Goal: Task Accomplishment & Management: Manage account settings

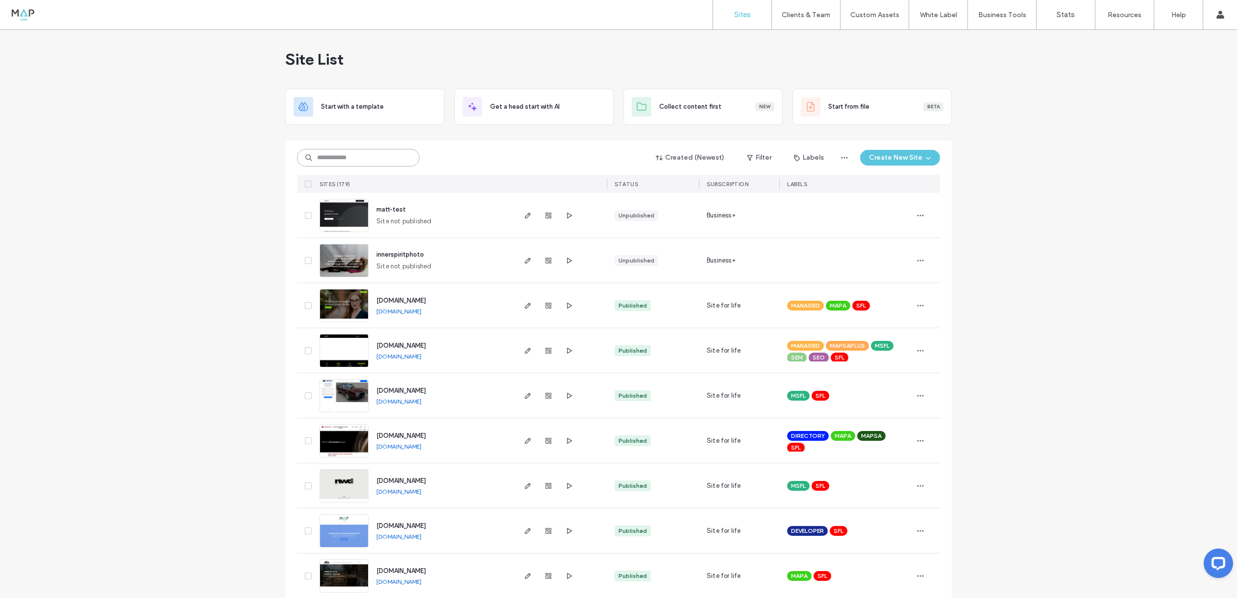
click at [347, 159] on input at bounding box center [358, 158] width 122 height 18
type input "*****"
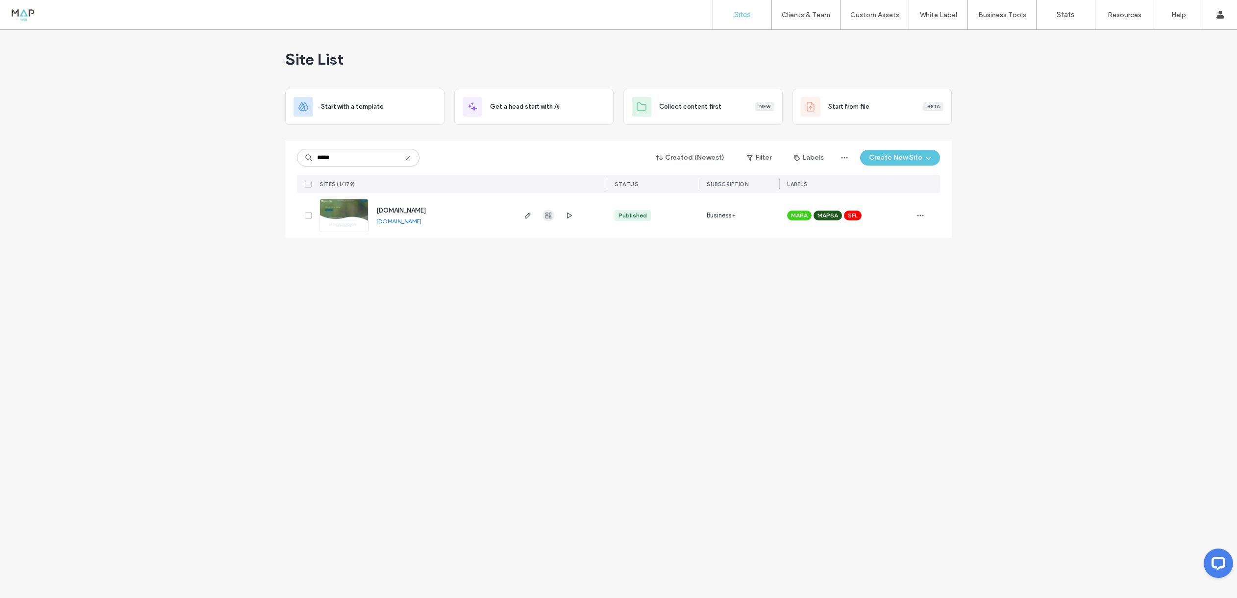
click at [550, 215] on use "button" at bounding box center [548, 216] width 6 height 6
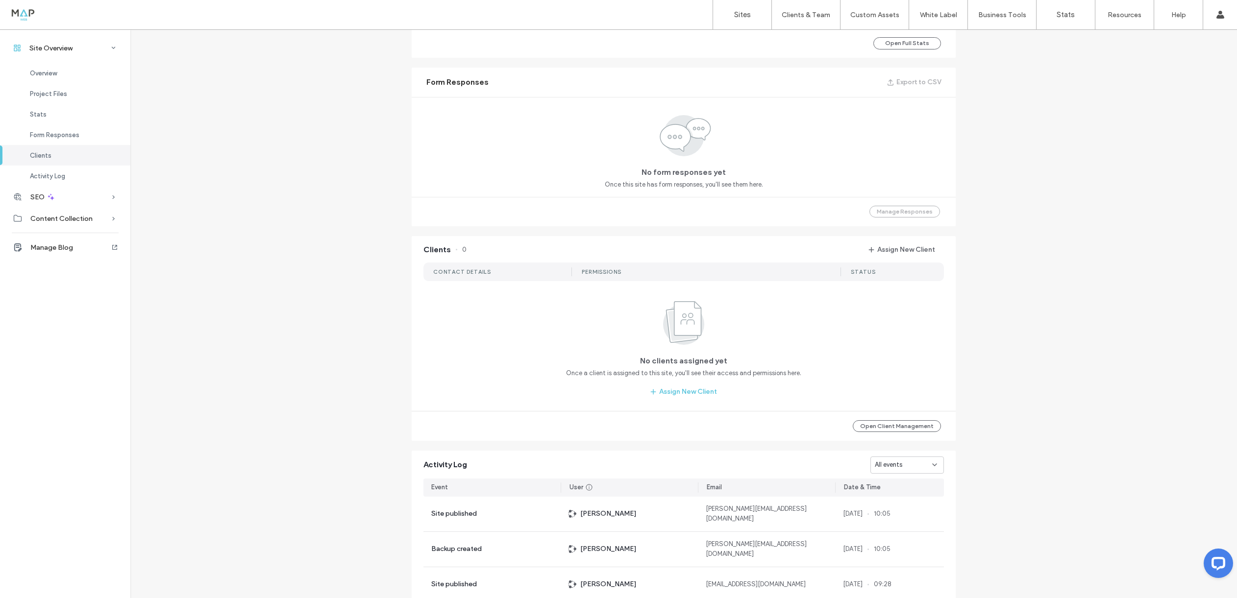
scroll to position [663, 0]
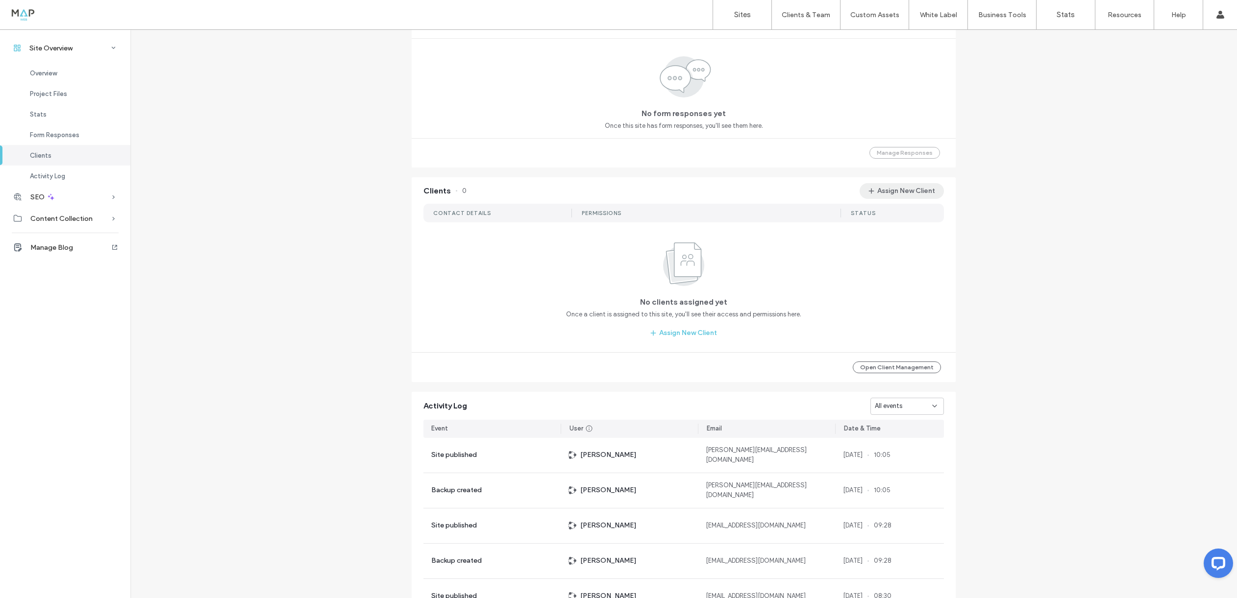
click at [915, 185] on button "Assign New Client" at bounding box center [901, 191] width 84 height 16
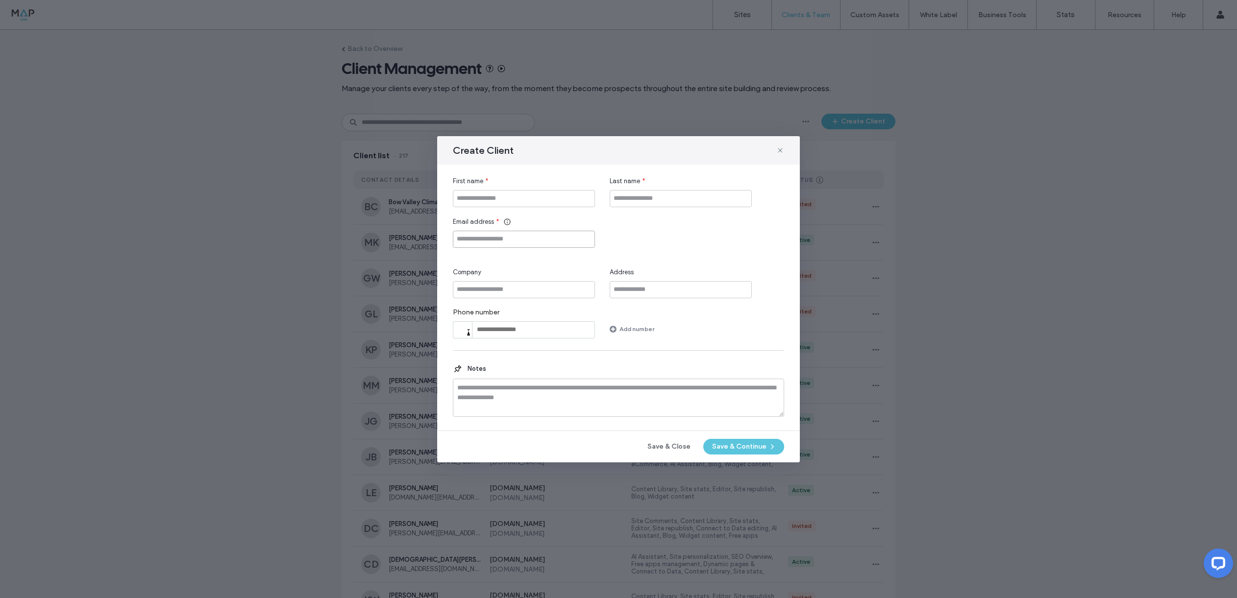
click at [507, 240] on input "Email address" at bounding box center [524, 239] width 142 height 17
paste input "**********"
type input "**********"
click at [492, 202] on input "First name" at bounding box center [524, 198] width 142 height 17
type input "*****"
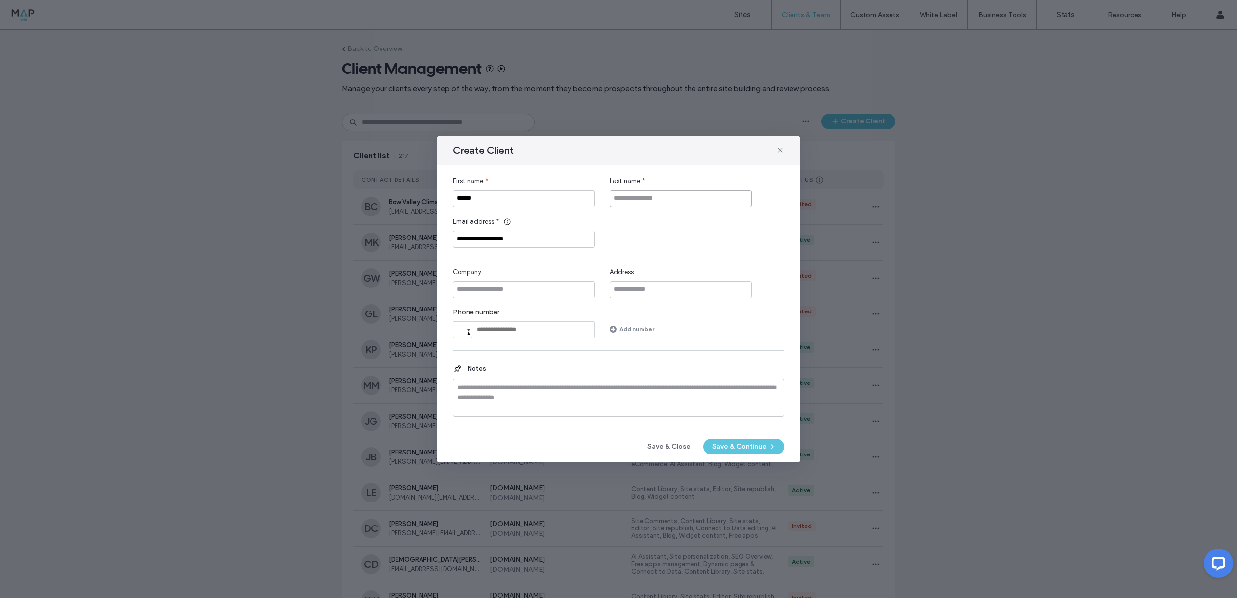
click at [638, 201] on input "Last name" at bounding box center [680, 198] width 142 height 17
paste input "********"
type input "********"
click at [741, 451] on button "Save & Continue" at bounding box center [743, 447] width 81 height 16
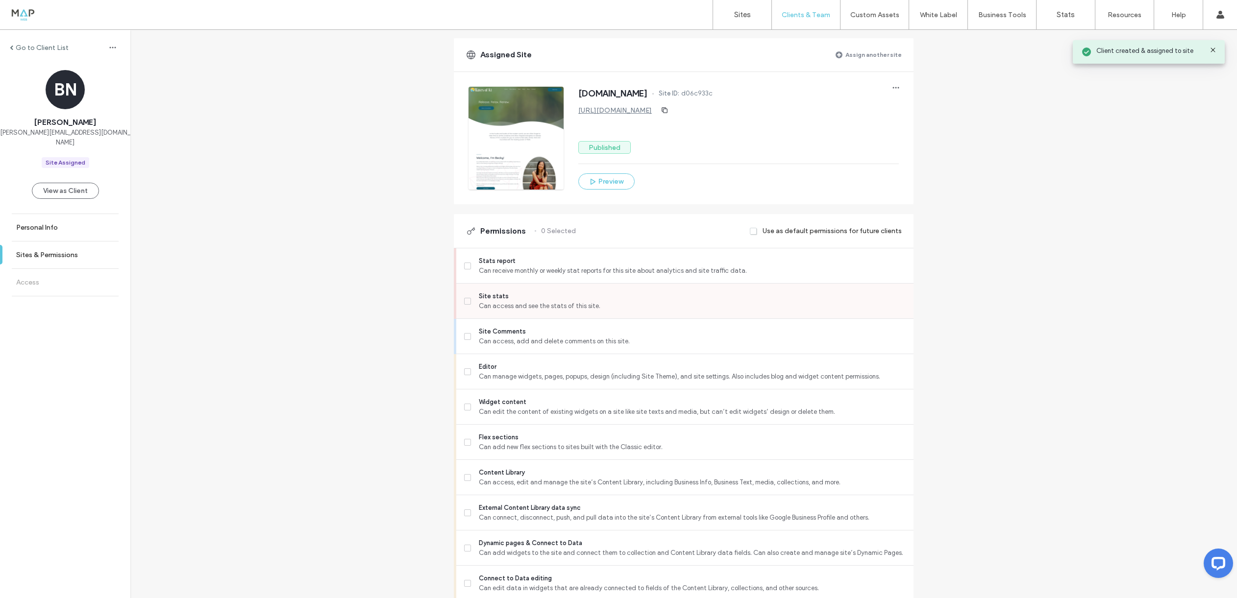
scroll to position [68, 0]
click at [607, 260] on span "Stats report" at bounding box center [692, 260] width 427 height 10
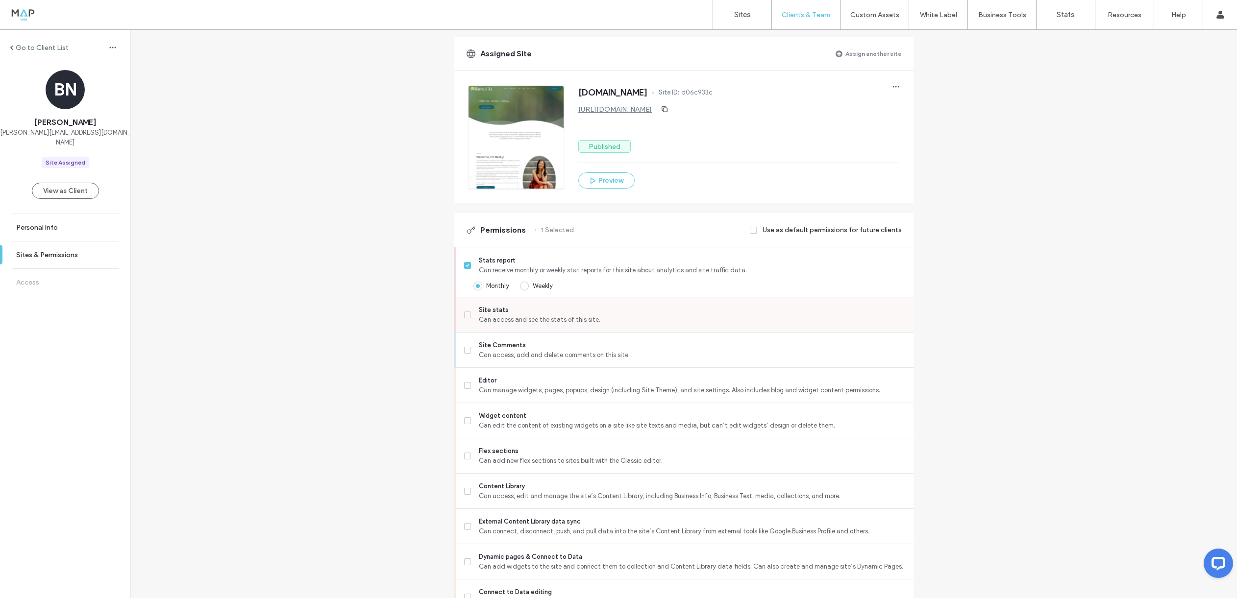
click at [622, 318] on span "Can access and see the stats of this site." at bounding box center [692, 320] width 427 height 10
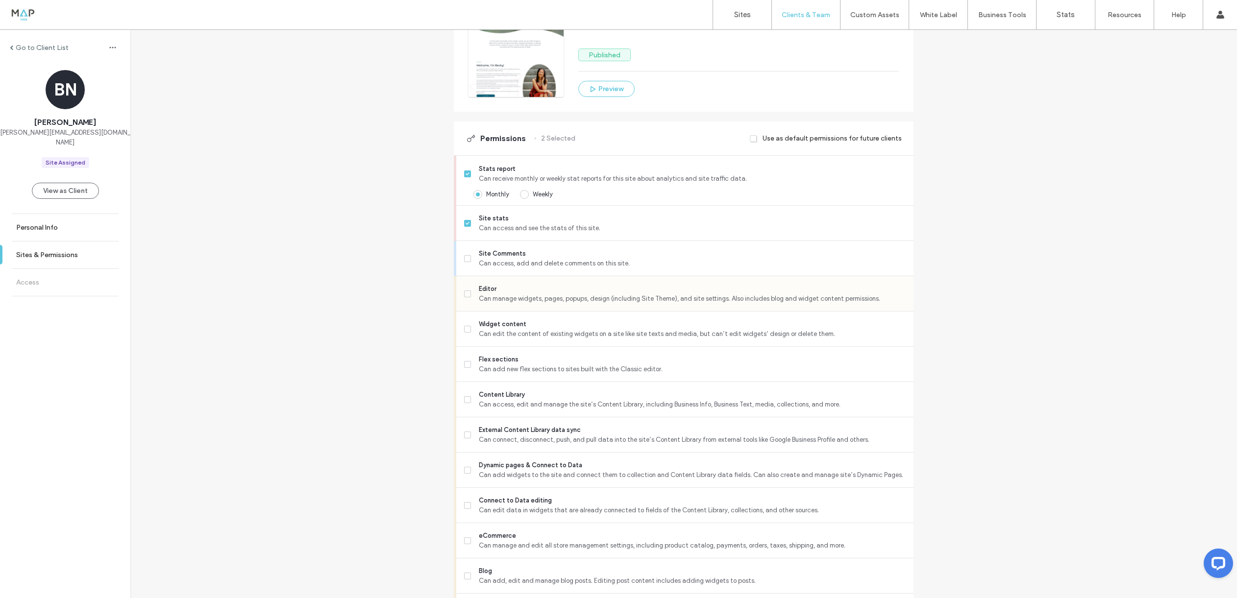
drag, startPoint x: 617, startPoint y: 294, endPoint x: 630, endPoint y: 306, distance: 17.3
click at [617, 294] on span "Can manage widgets, pages, popups, design (including Site Theme), and site sett…" at bounding box center [692, 299] width 427 height 10
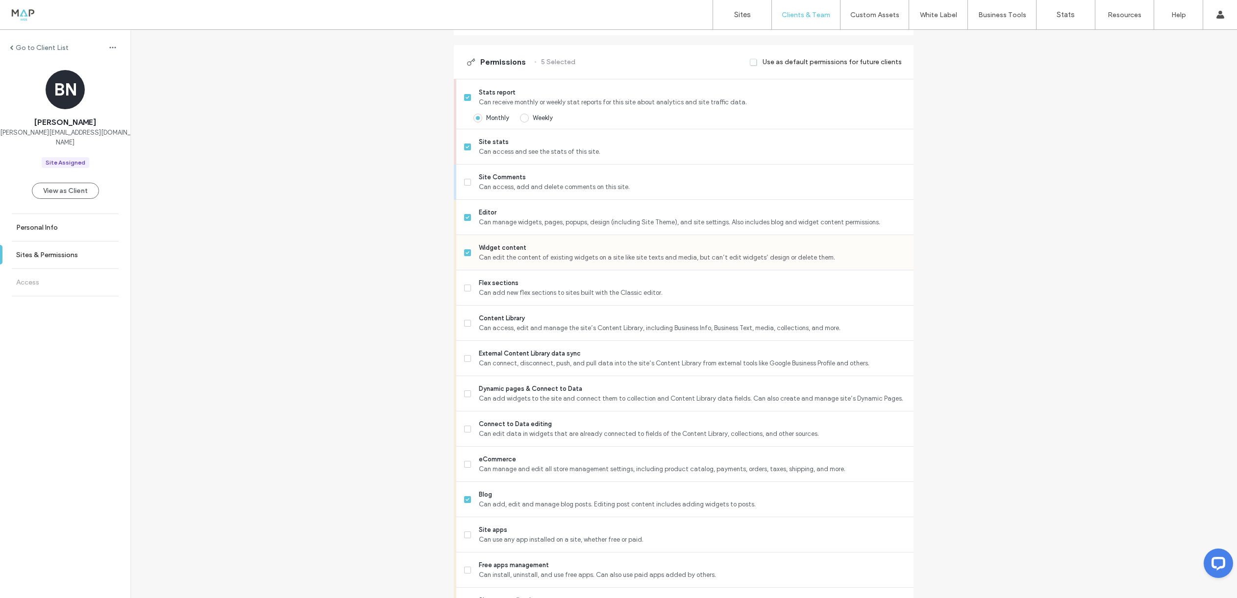
scroll to position [238, 0]
click at [593, 318] on span "Content Library" at bounding box center [692, 317] width 427 height 10
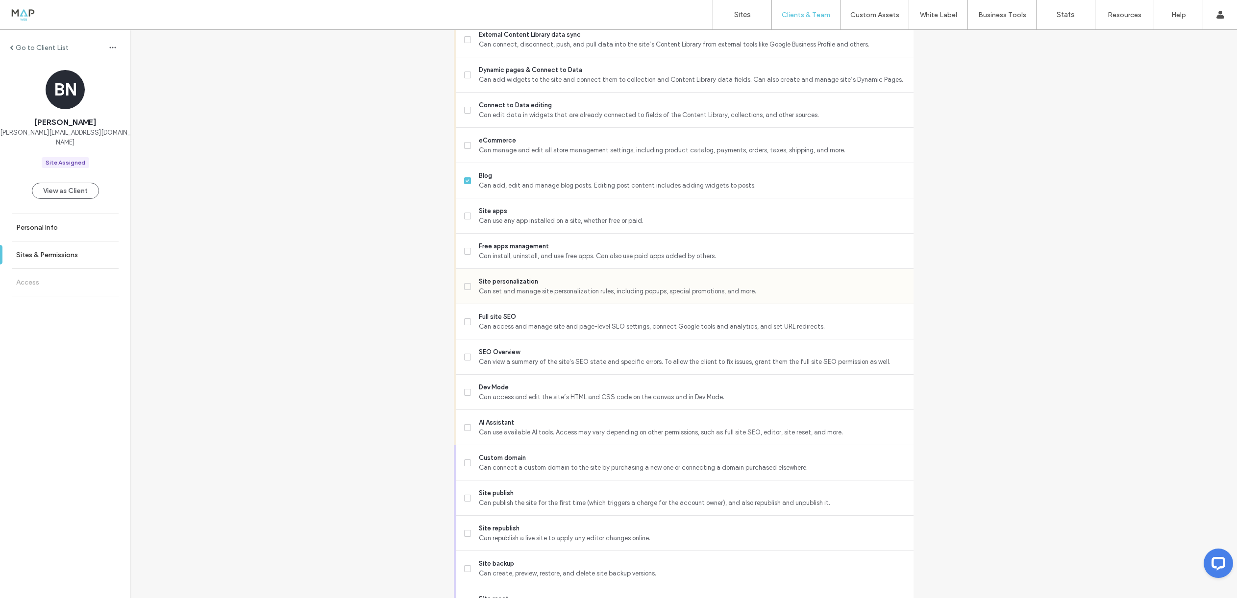
scroll to position [556, 0]
click at [573, 291] on span "Can set and manage site personalization rules, including popups, special promot…" at bounding box center [692, 291] width 427 height 10
click at [585, 248] on span "Free apps management" at bounding box center [692, 246] width 427 height 10
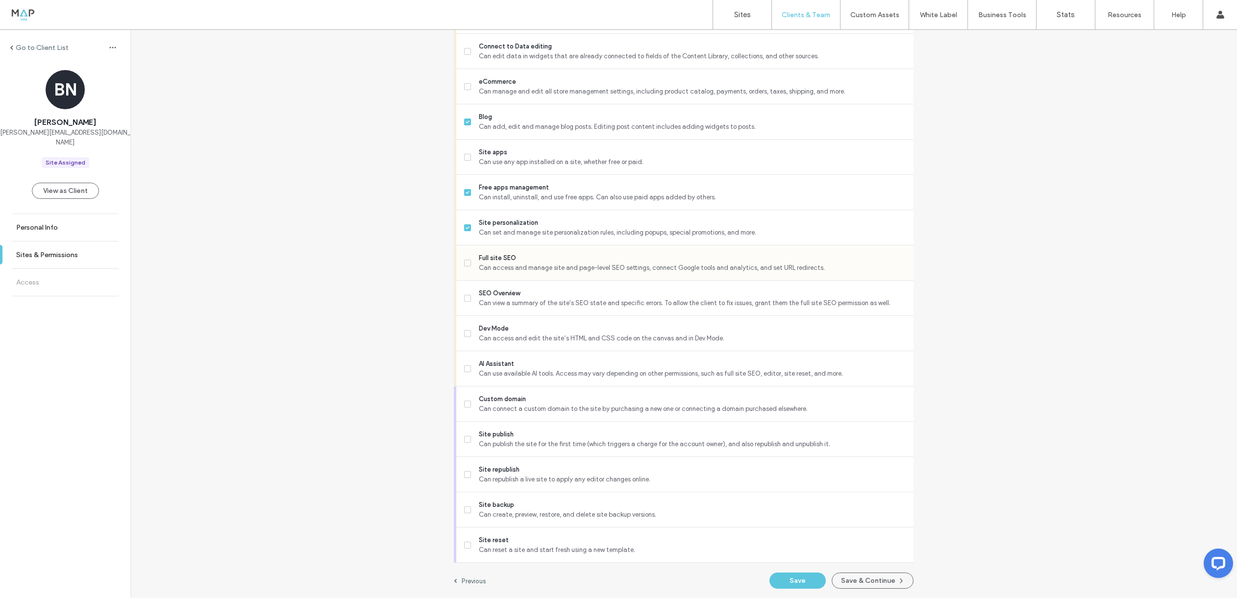
click at [557, 258] on span "Full site SEO" at bounding box center [692, 258] width 427 height 10
click at [571, 287] on div "SEO Overview Can view a summary of the site's SEO state and specific errors. To…" at bounding box center [688, 298] width 449 height 35
click at [517, 298] on span "Can view a summary of the site's SEO state and specific errors. To allow the cl…" at bounding box center [692, 303] width 427 height 10
click at [547, 467] on span "Site republish" at bounding box center [692, 470] width 427 height 10
click at [554, 504] on span "Site backup" at bounding box center [692, 505] width 427 height 10
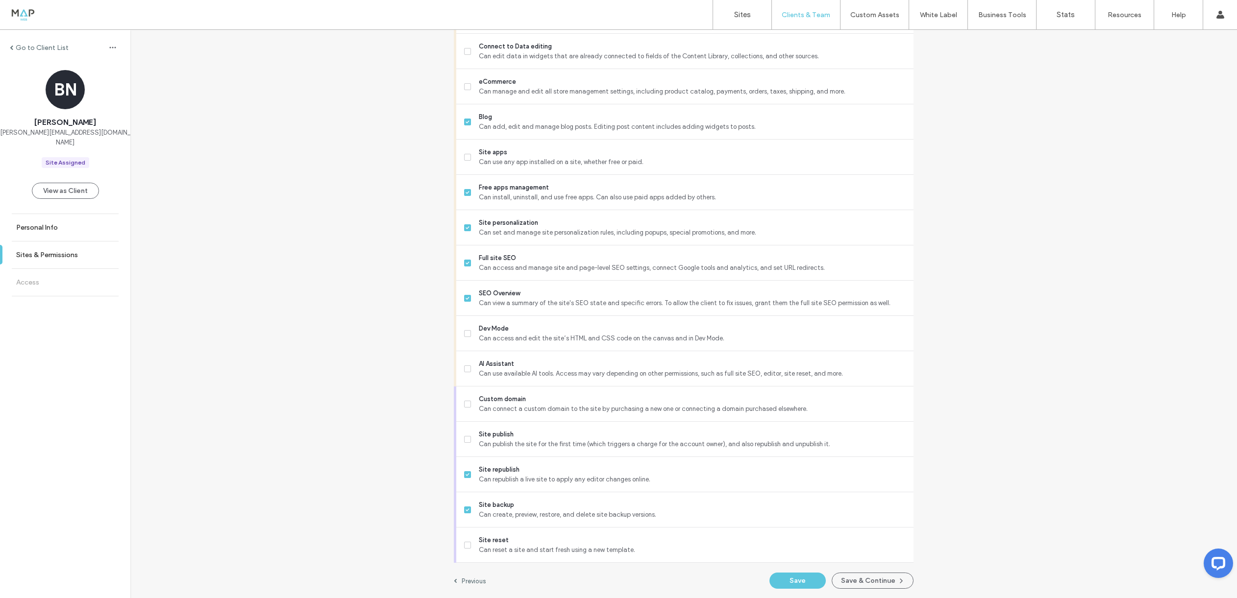
drag, startPoint x: 888, startPoint y: 582, endPoint x: 774, endPoint y: 350, distance: 258.3
click at [888, 582] on button "Save & Continue" at bounding box center [872, 581] width 82 height 16
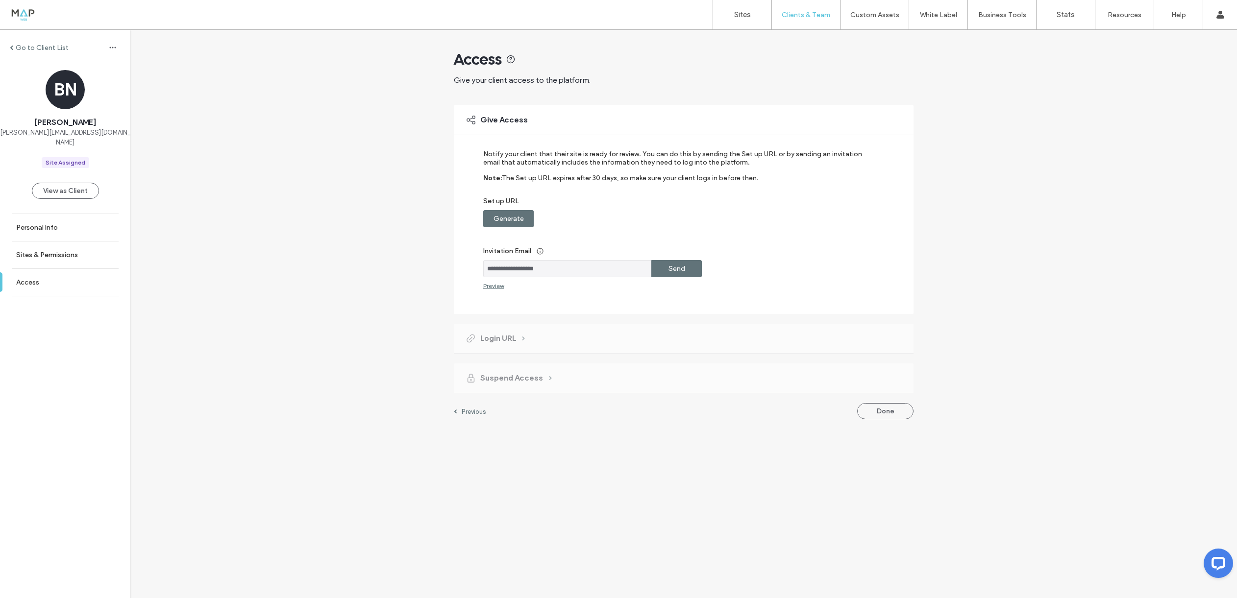
click at [680, 270] on label "Send" at bounding box center [676, 269] width 17 height 18
click at [897, 470] on button "Done" at bounding box center [885, 476] width 56 height 16
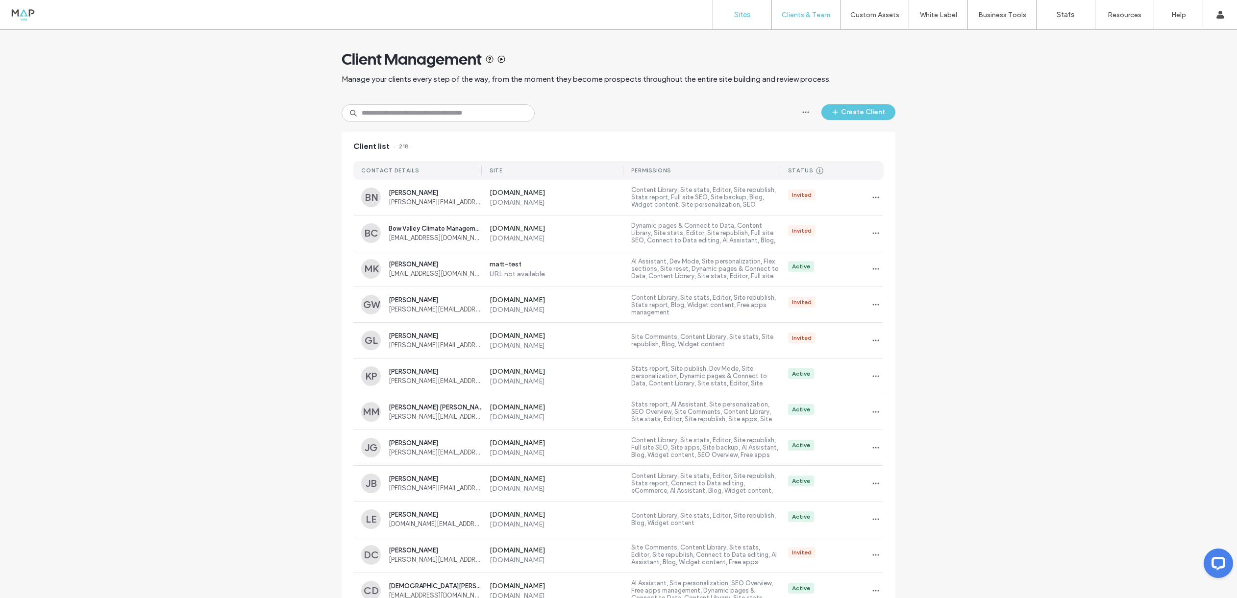
click at [738, 22] on link "Sites" at bounding box center [742, 14] width 58 height 29
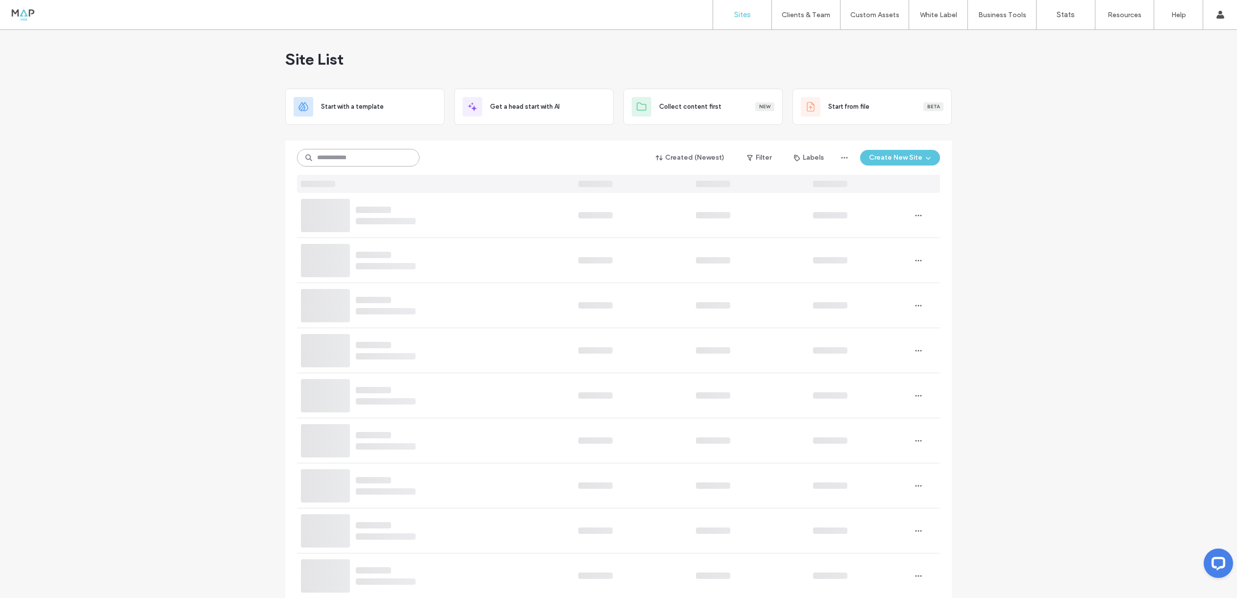
click at [395, 151] on input at bounding box center [358, 158] width 122 height 18
type input "*****"
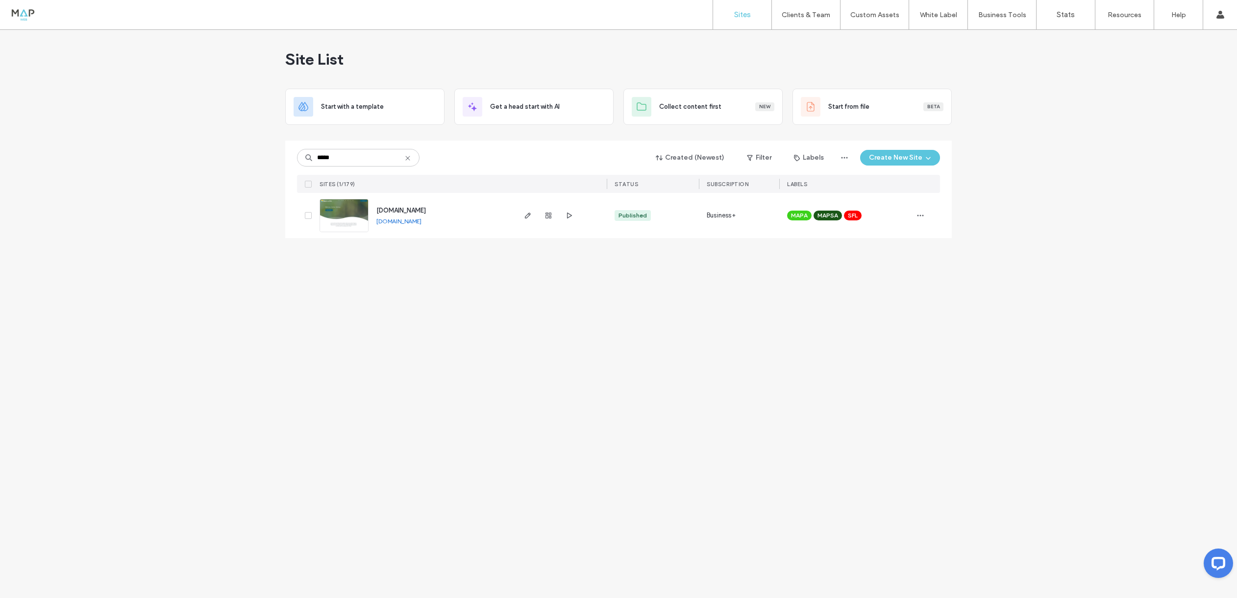
click at [354, 207] on img at bounding box center [344, 232] width 48 height 67
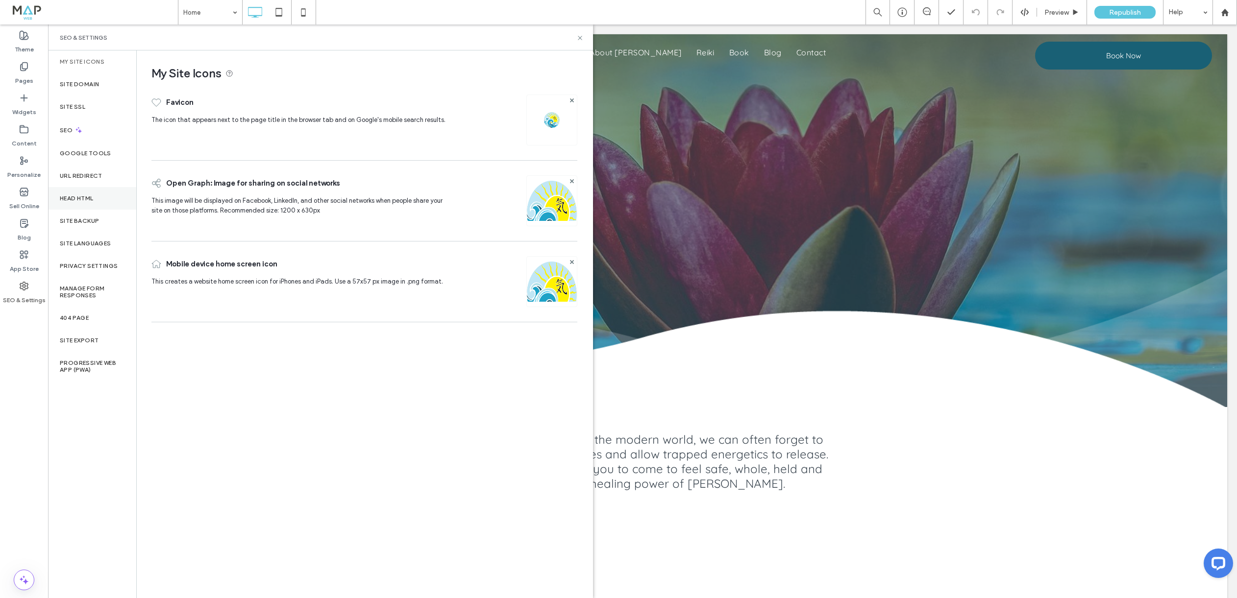
click at [83, 195] on label "Head HTML" at bounding box center [77, 198] width 34 height 7
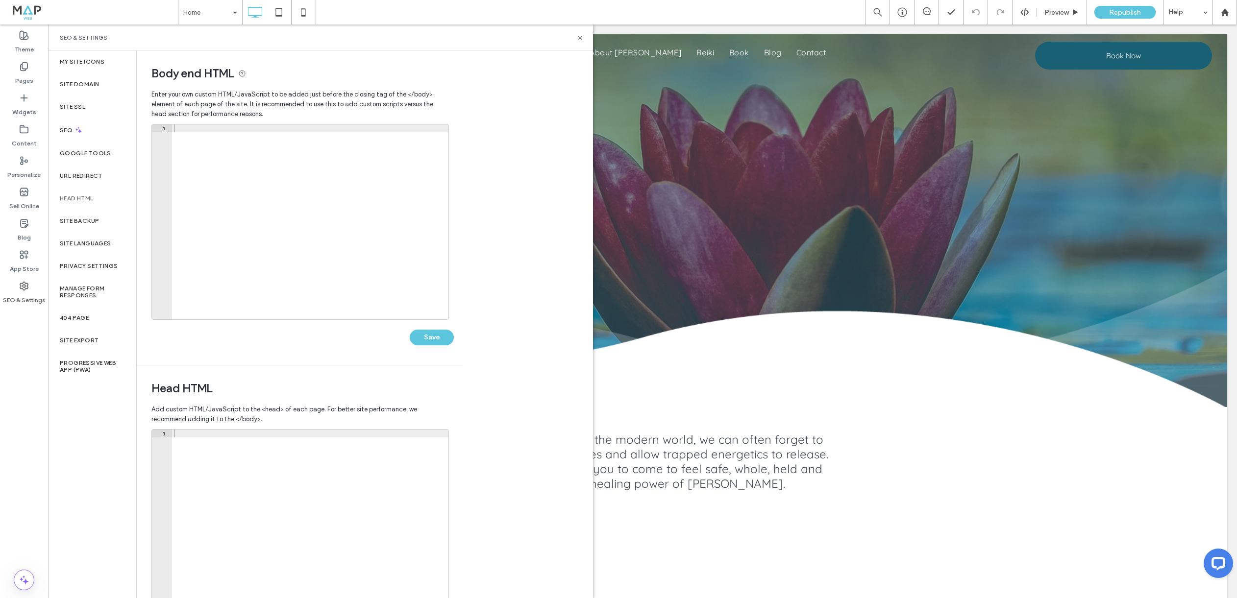
scroll to position [73, 0]
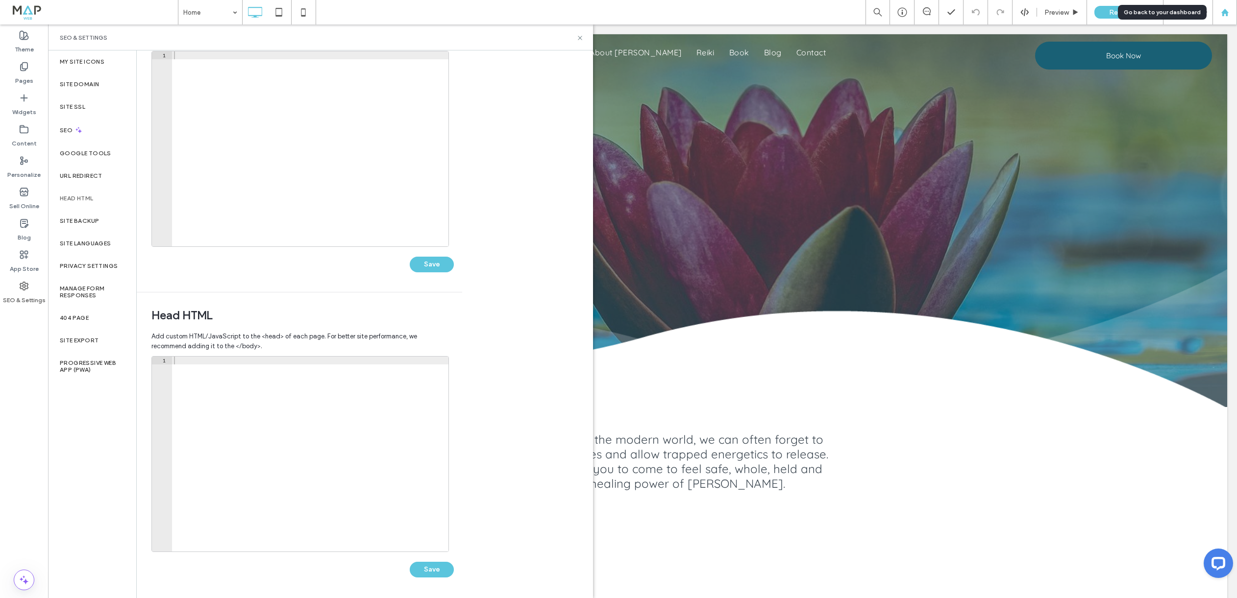
click at [1225, 10] on use at bounding box center [1223, 11] width 7 height 7
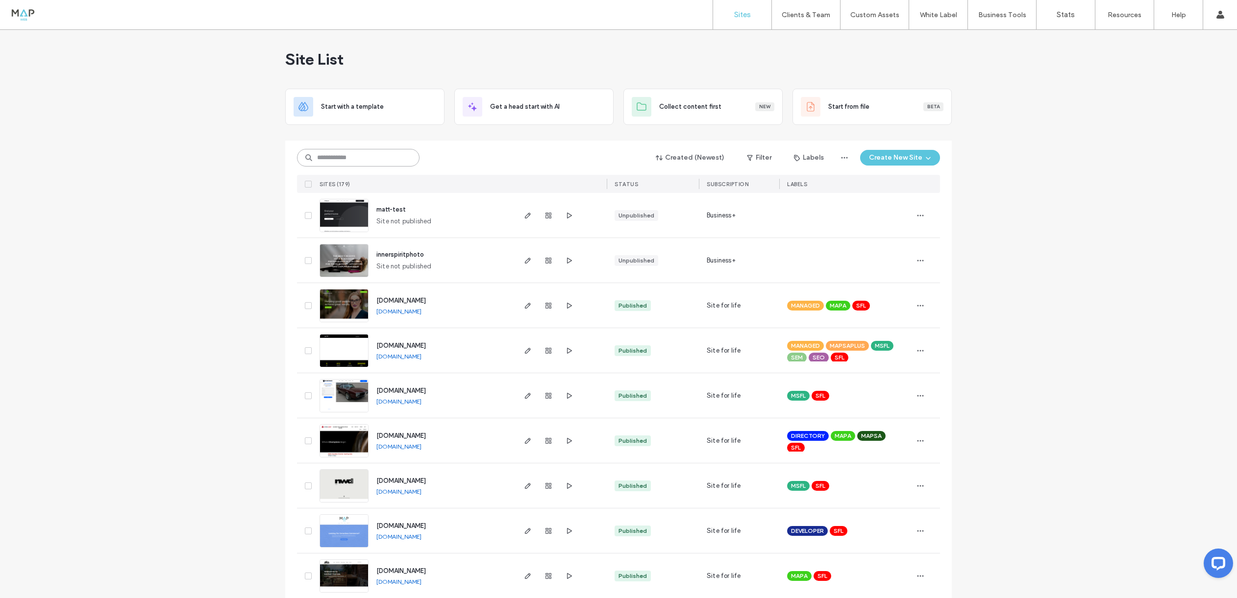
click at [338, 157] on input at bounding box center [358, 158] width 122 height 18
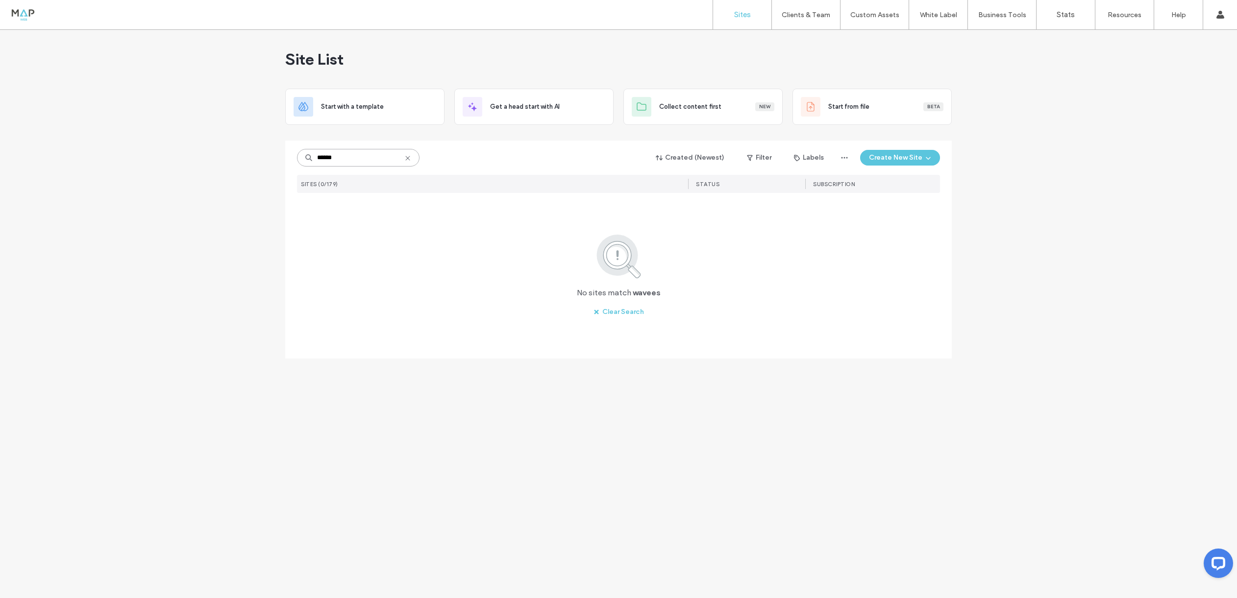
drag, startPoint x: 331, startPoint y: 159, endPoint x: 343, endPoint y: 159, distance: 11.8
click at [343, 159] on input "******" at bounding box center [358, 158] width 122 height 18
type input "*****"
click at [331, 217] on img at bounding box center [344, 232] width 48 height 67
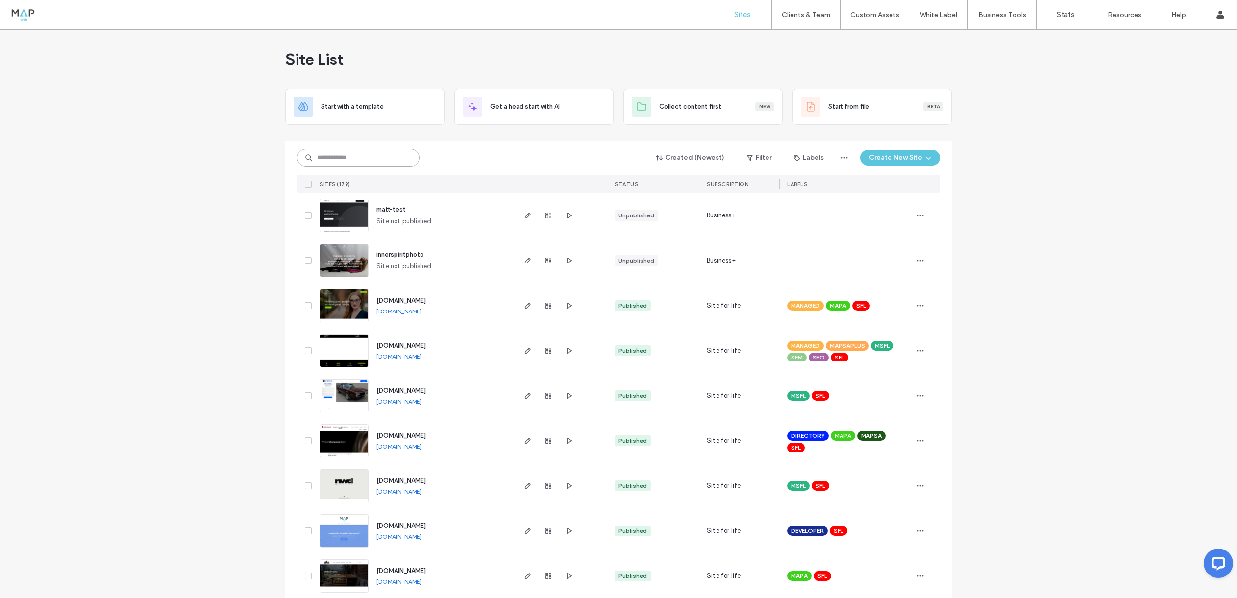
click at [343, 156] on input at bounding box center [358, 158] width 122 height 18
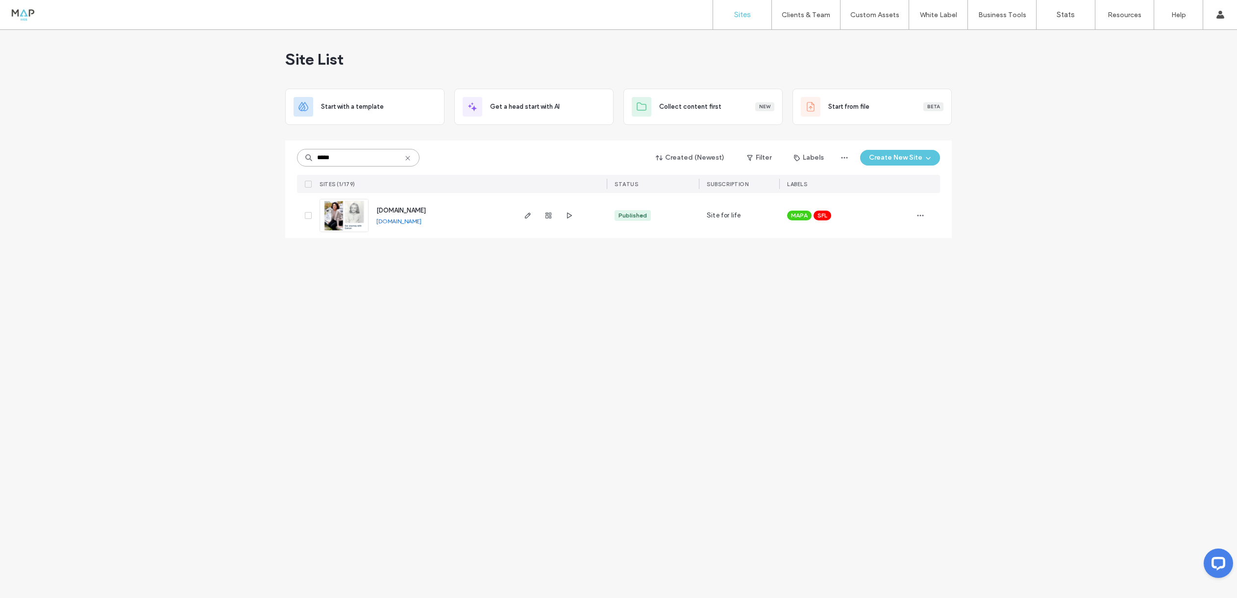
type input "*****"
drag, startPoint x: 334, startPoint y: 216, endPoint x: 349, endPoint y: 220, distance: 15.7
click at [334, 217] on img at bounding box center [344, 232] width 48 height 67
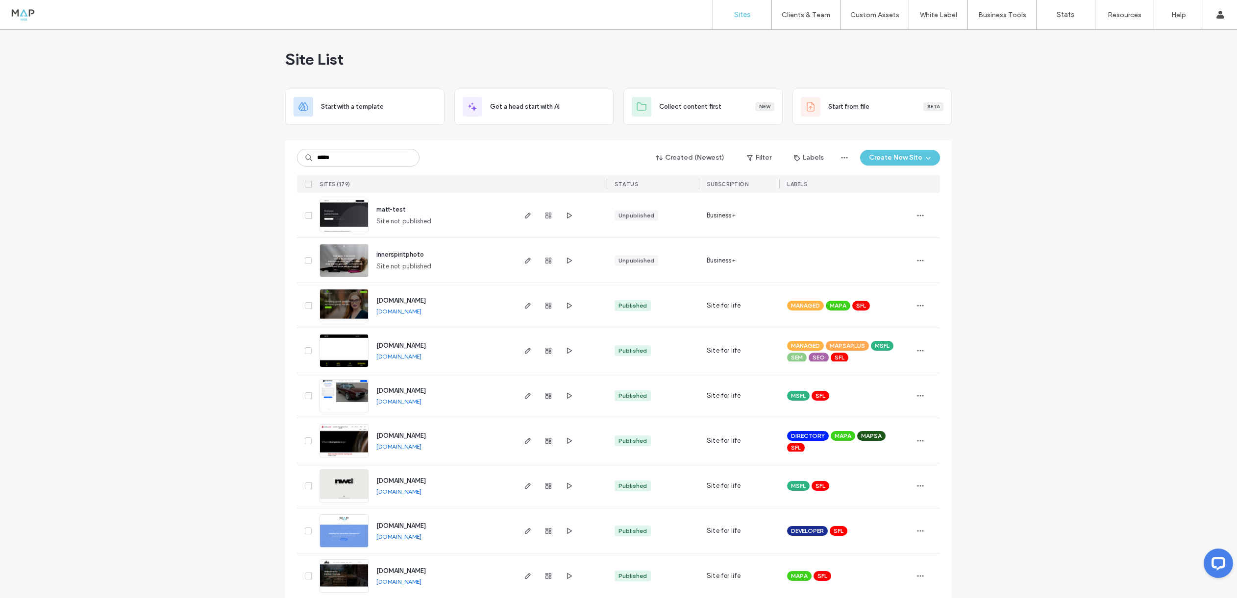
type input "*****"
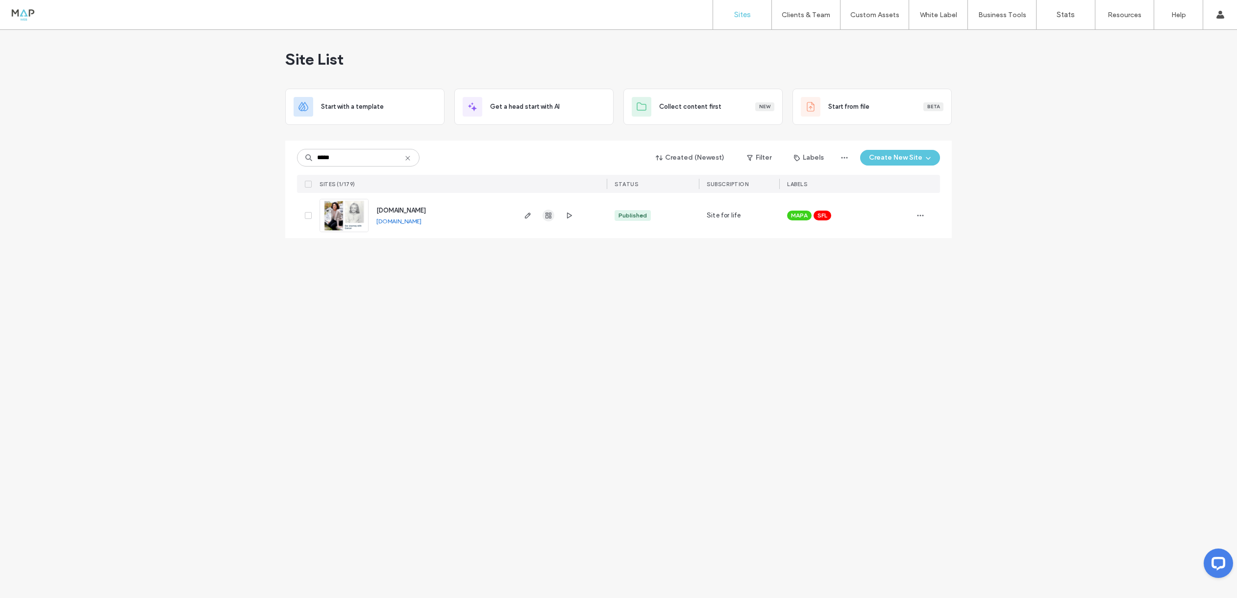
click at [549, 217] on use "button" at bounding box center [548, 216] width 6 height 6
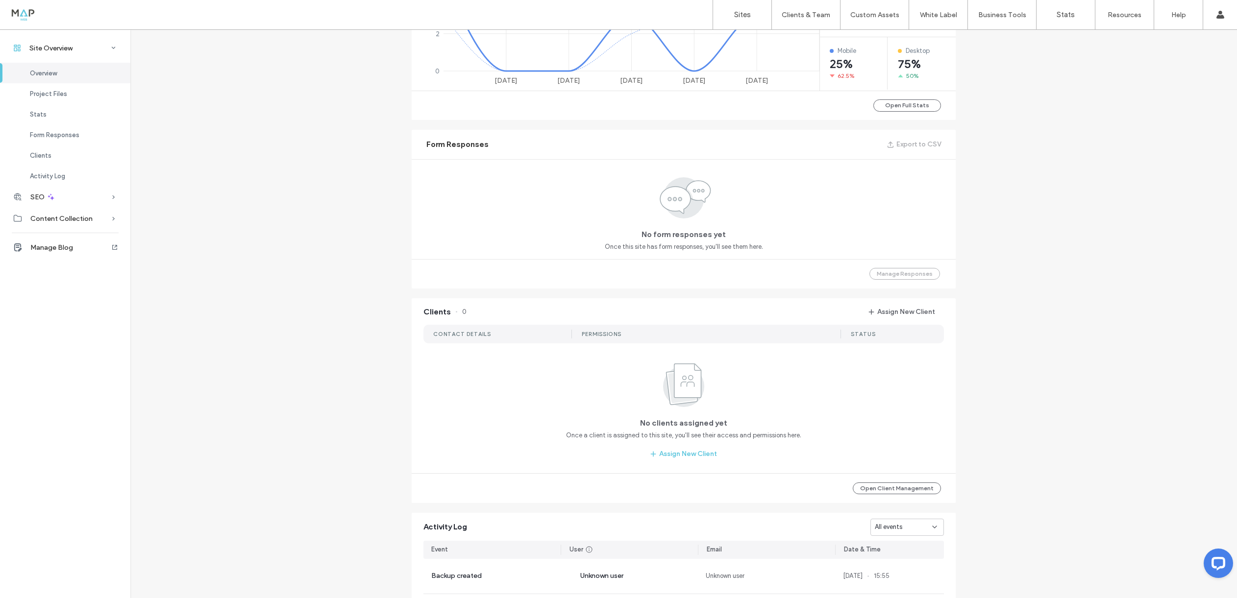
scroll to position [544, 0]
click at [910, 311] on button "Assign New Client" at bounding box center [901, 311] width 84 height 16
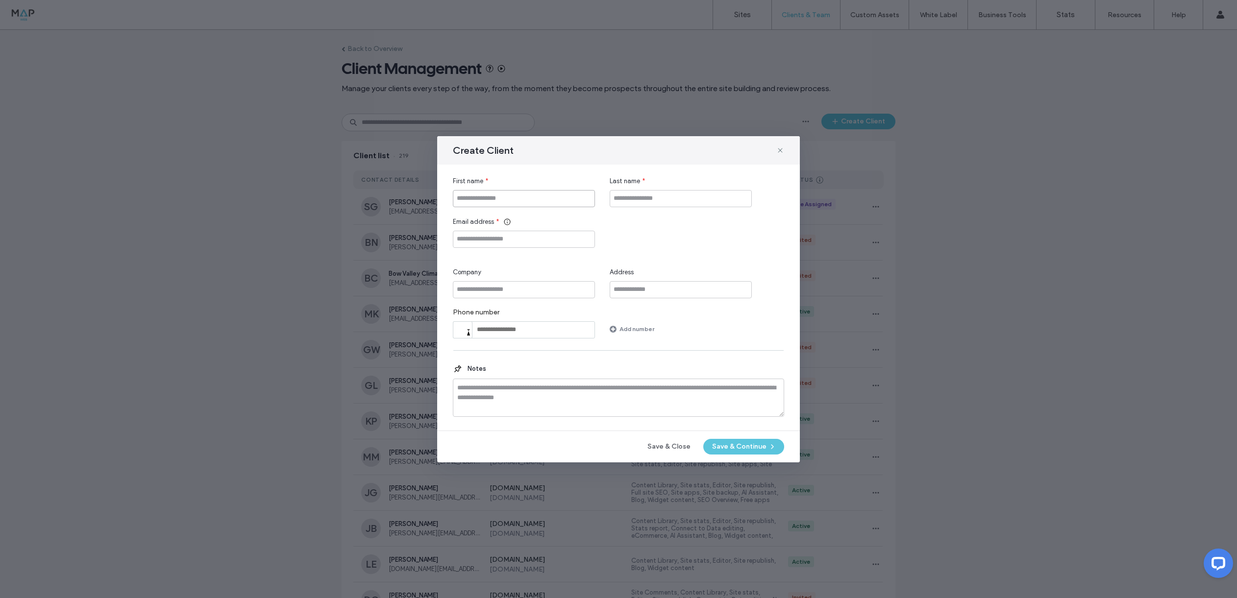
click at [511, 197] on input "First name" at bounding box center [524, 198] width 142 height 17
type input "*****"
click at [661, 194] on input "Last name" at bounding box center [680, 198] width 142 height 17
type input "*****"
click at [502, 234] on input "Email address" at bounding box center [524, 239] width 142 height 17
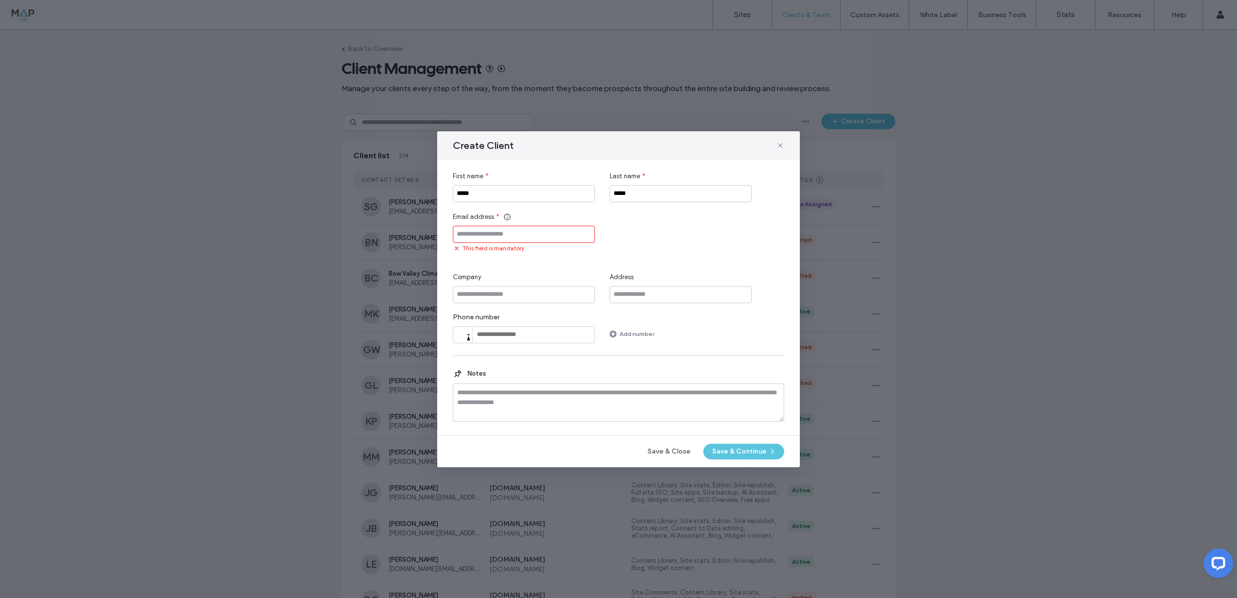
paste input "**********"
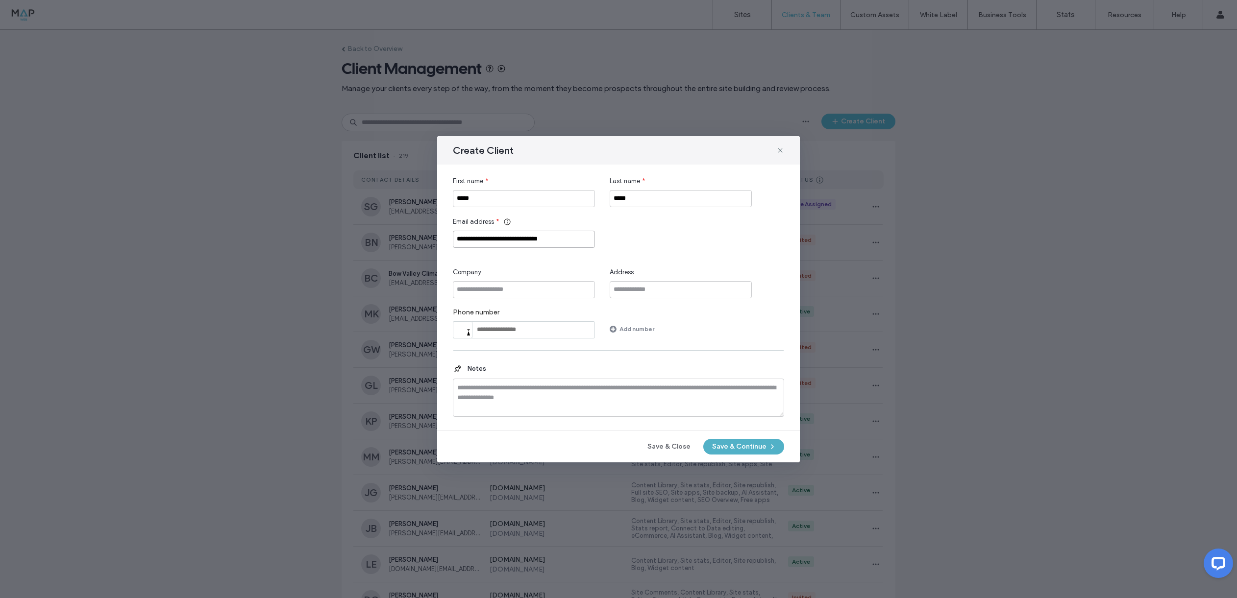
type input "**********"
click at [736, 439] on button "Save & Continue" at bounding box center [743, 447] width 81 height 16
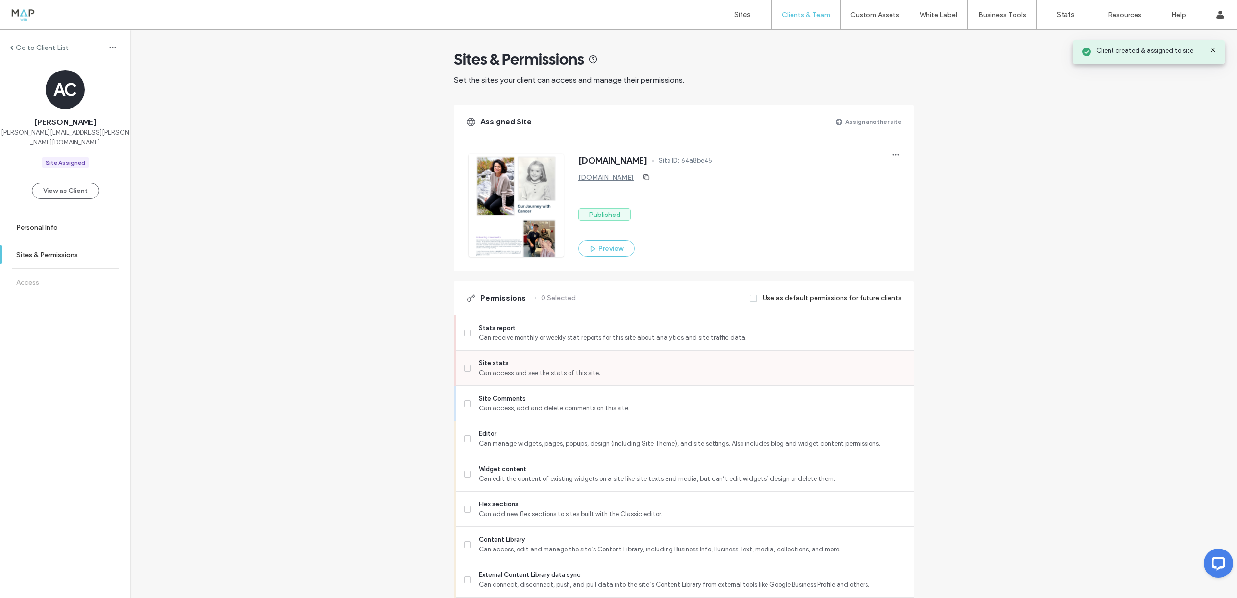
click at [509, 374] on span "Can access and see the stats of this site." at bounding box center [692, 373] width 427 height 10
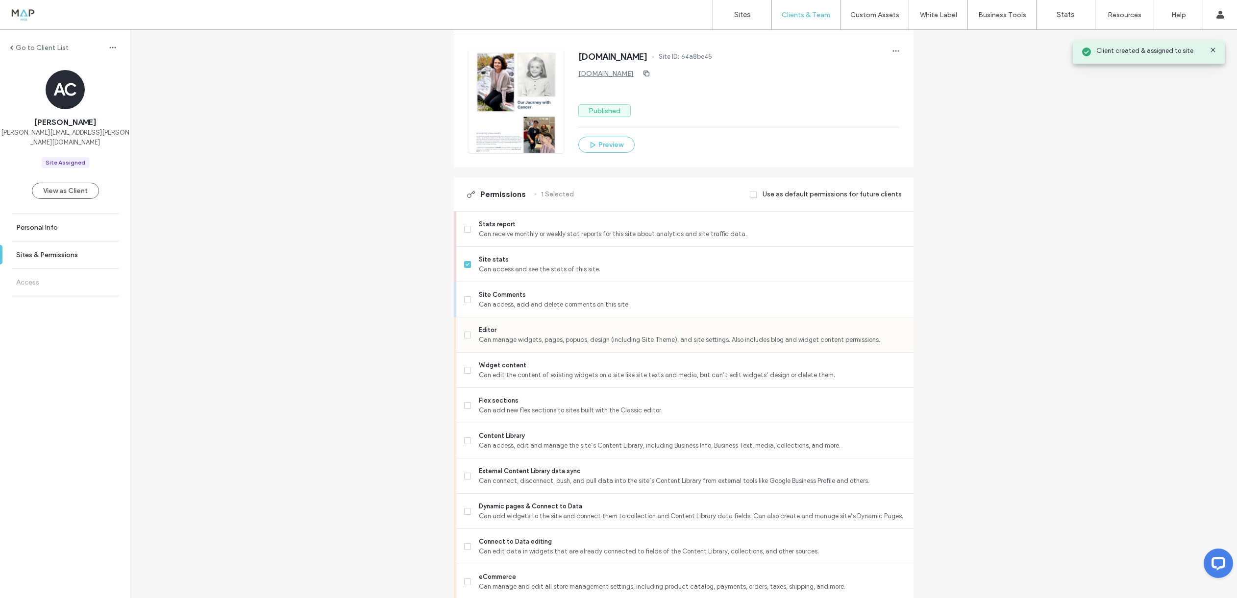
click at [526, 330] on span "Editor" at bounding box center [692, 330] width 427 height 10
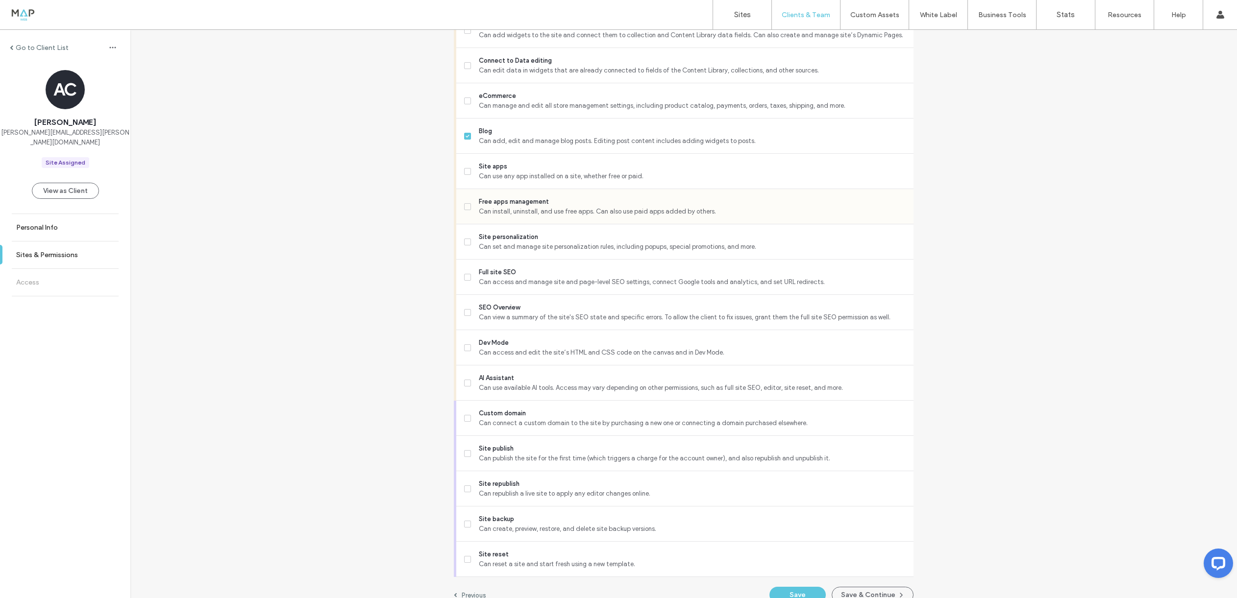
scroll to position [599, 0]
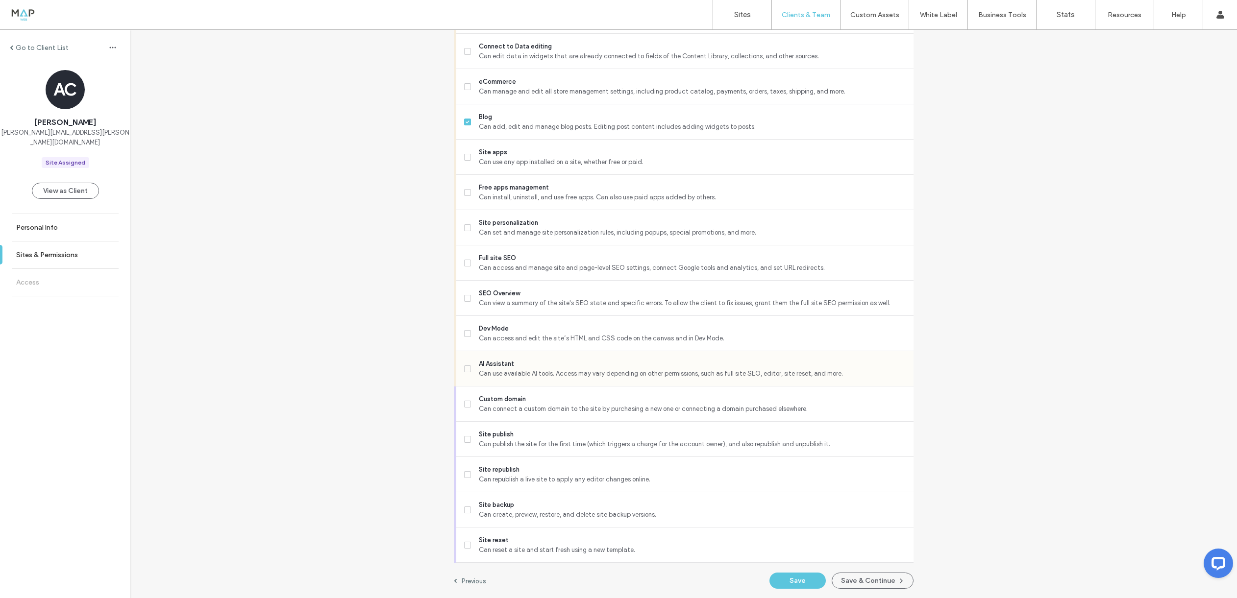
click at [542, 360] on span "AI Assistant" at bounding box center [692, 364] width 427 height 10
click at [570, 480] on span "Can republish a live site to apply any editor changes online." at bounding box center [692, 480] width 427 height 10
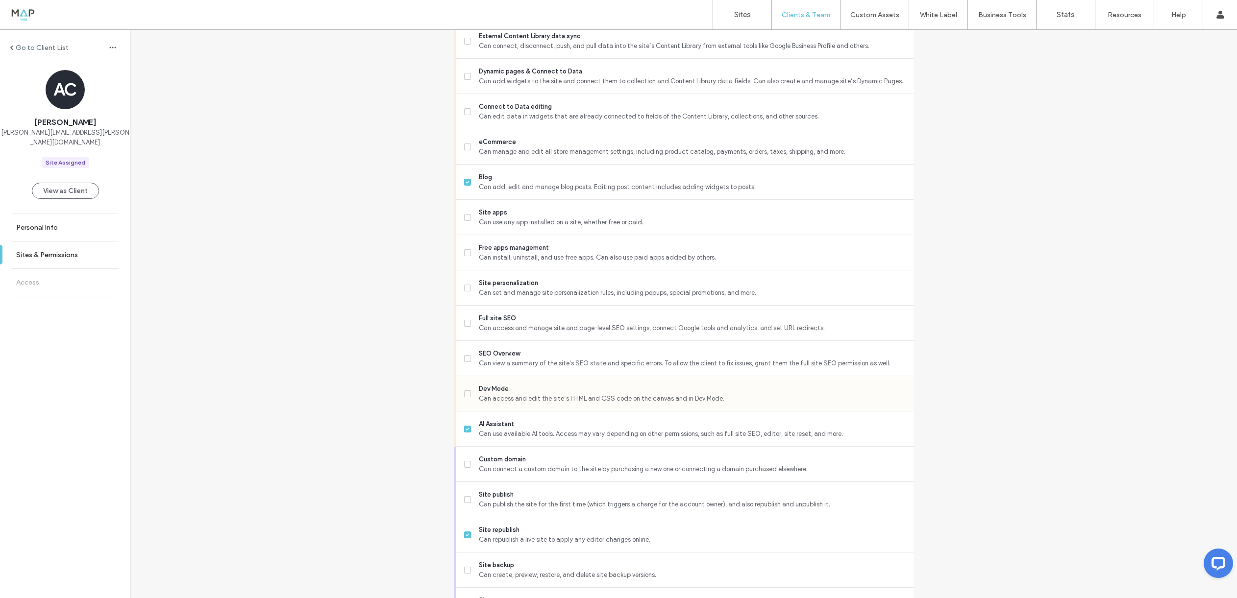
scroll to position [517, 0]
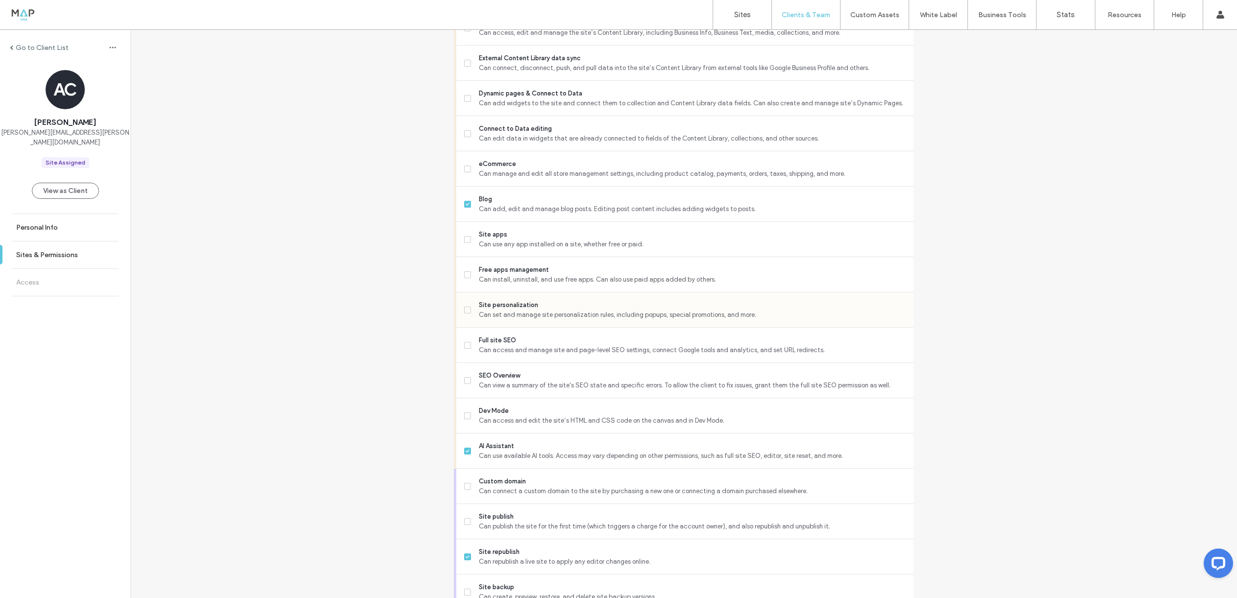
click at [544, 298] on div "Site personalization Can set and manage site personalization rules, including p…" at bounding box center [688, 309] width 449 height 35
drag, startPoint x: 545, startPoint y: 297, endPoint x: 562, endPoint y: 307, distance: 19.6
click at [545, 297] on div "Site personalization Can set and manage site personalization rules, including p…" at bounding box center [688, 309] width 449 height 35
click at [474, 316] on label "Site personalization Can set and manage site personalization rules, including p…" at bounding box center [684, 310] width 441 height 20
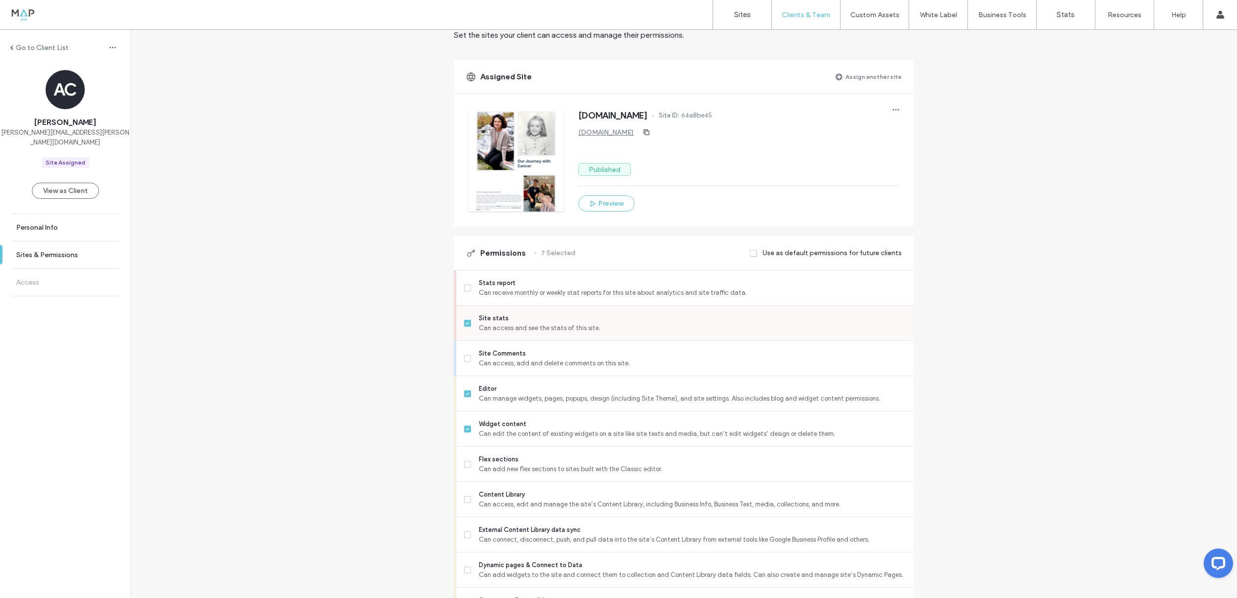
scroll to position [40, 0]
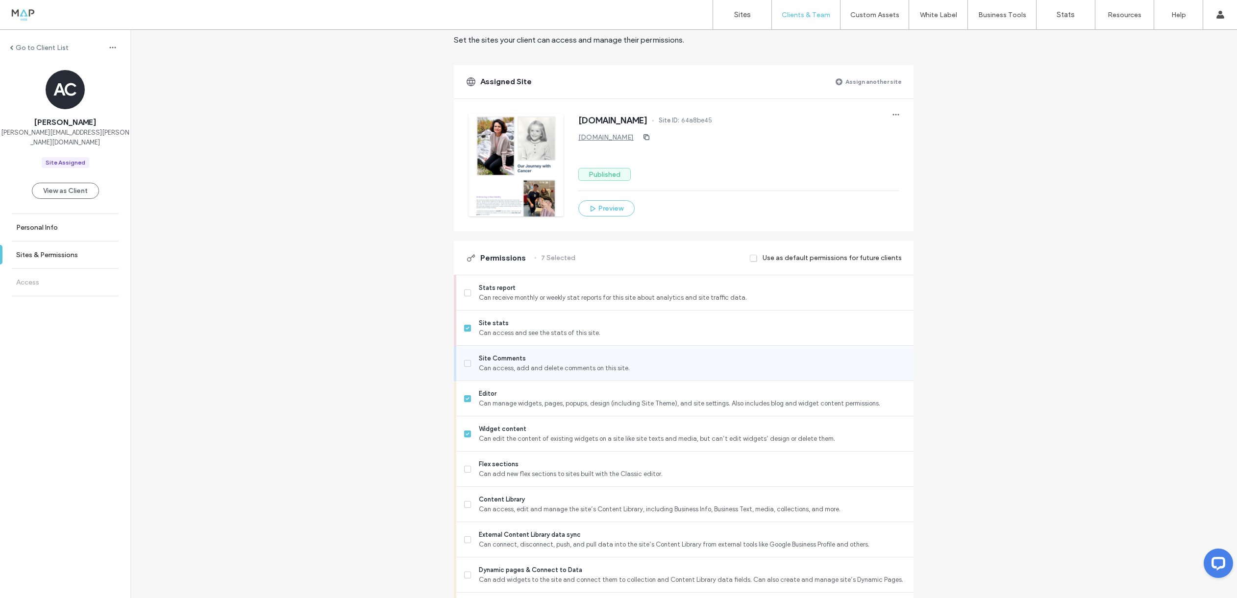
drag, startPoint x: 528, startPoint y: 296, endPoint x: 643, endPoint y: 377, distance: 140.4
click at [528, 296] on span "Can receive monthly or weekly stat reports for this site about analytics and si…" at bounding box center [692, 298] width 427 height 10
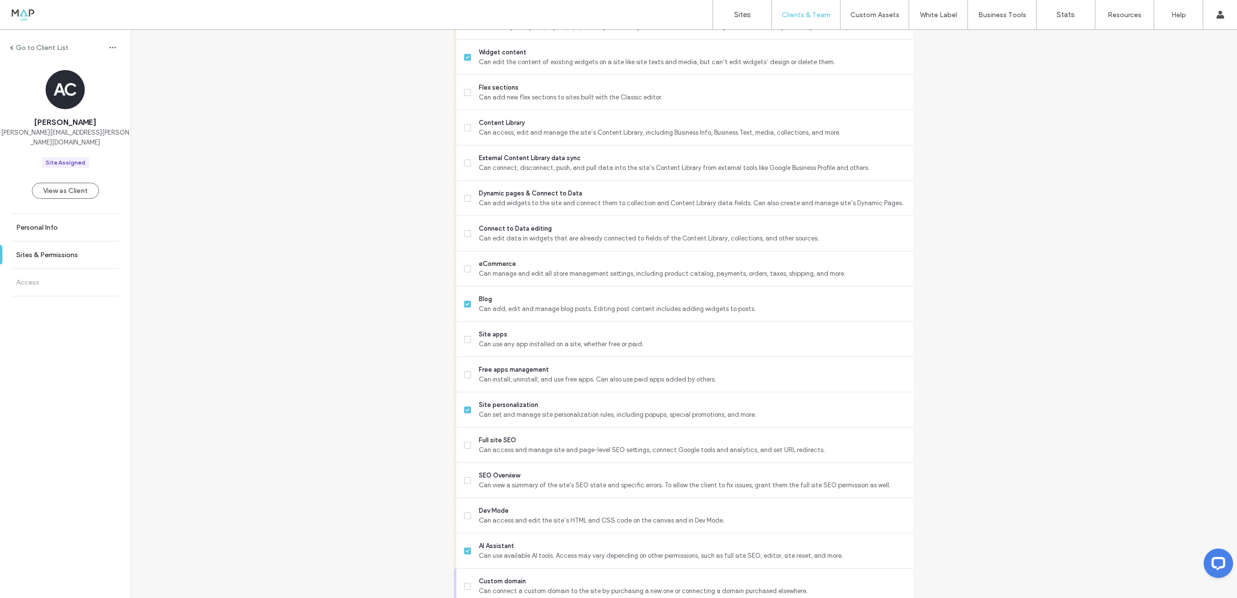
scroll to position [614, 0]
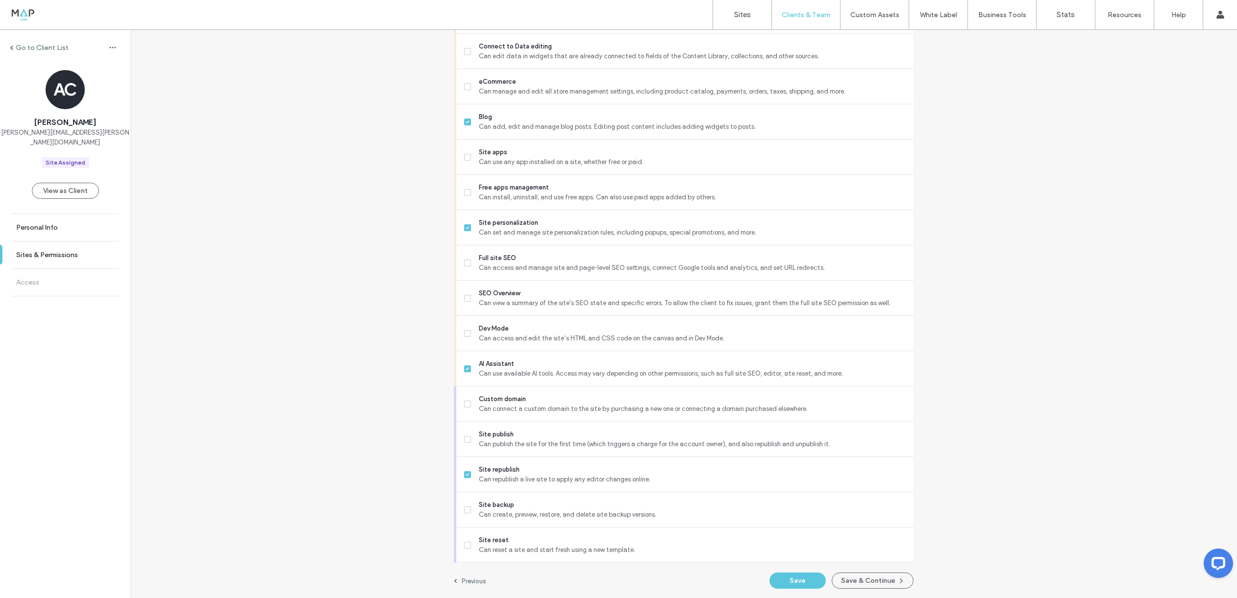
click at [878, 579] on button "Save & Continue" at bounding box center [872, 581] width 82 height 16
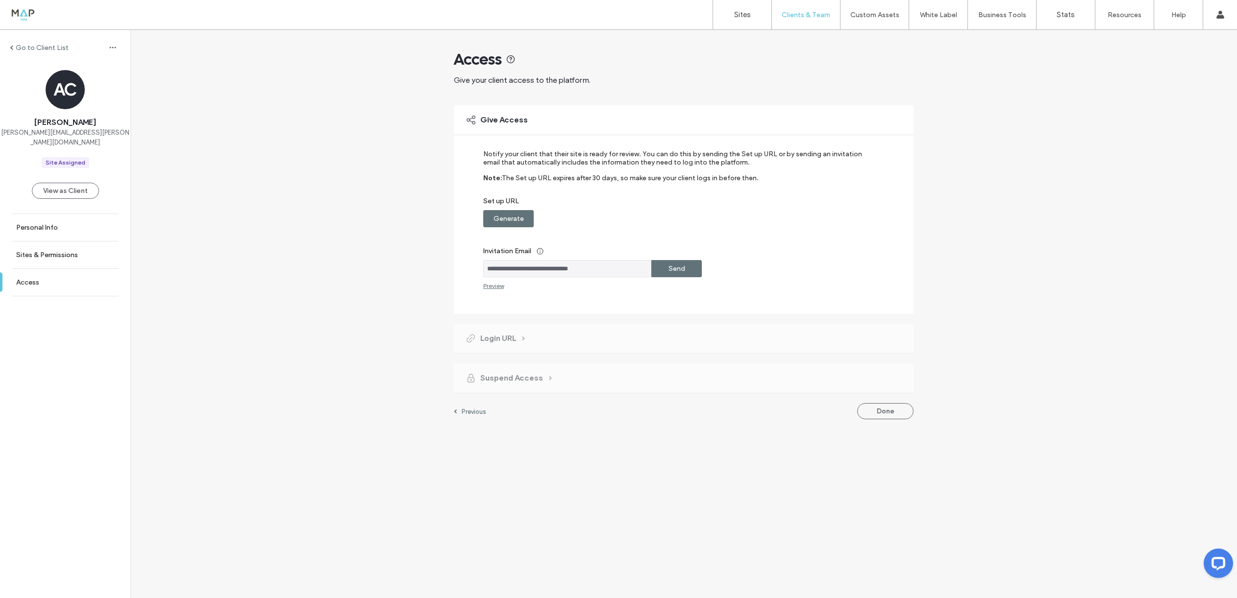
drag, startPoint x: 689, startPoint y: 267, endPoint x: 700, endPoint y: 273, distance: 12.1
click at [689, 267] on div "Send" at bounding box center [676, 268] width 50 height 17
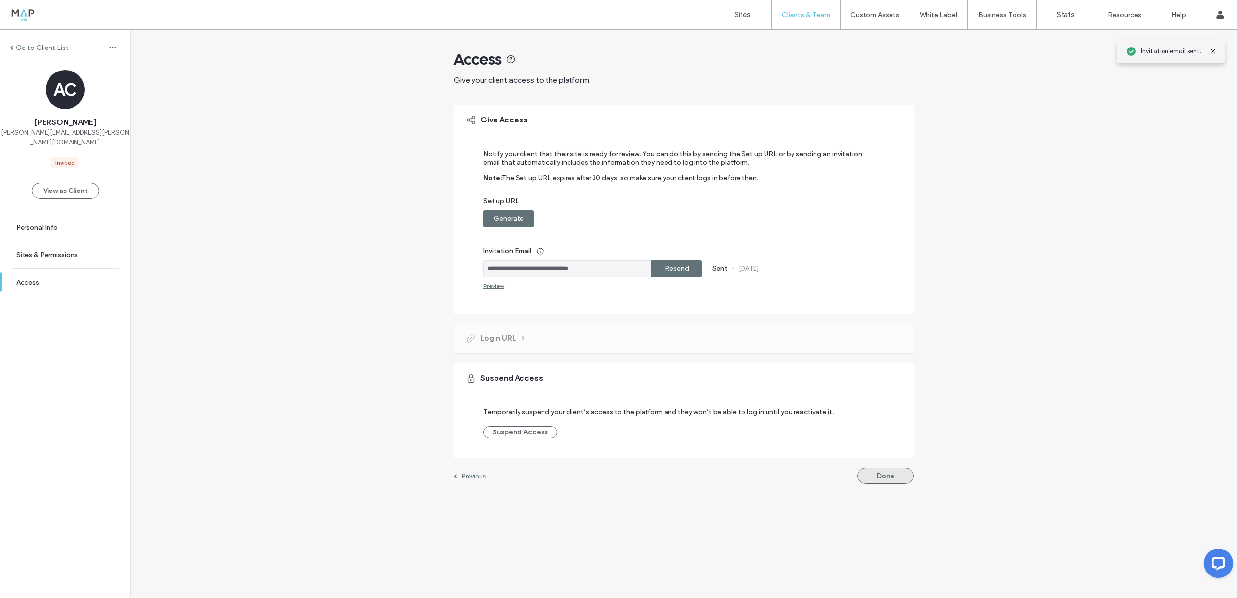
click at [883, 475] on button "Done" at bounding box center [885, 476] width 56 height 16
